Goal: Find specific page/section: Find specific page/section

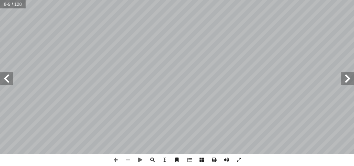
click at [128, 158] on span at bounding box center [128, 160] width 12 height 12
click at [154, 158] on div "٤ ١ نواعها أ ل: الحروب: دوافعها، وا ّ و أ رس ال� ّ الد ن يكونوا قادرين على: أ ر…" at bounding box center [177, 83] width 354 height 166
